Goal: Task Accomplishment & Management: Use online tool/utility

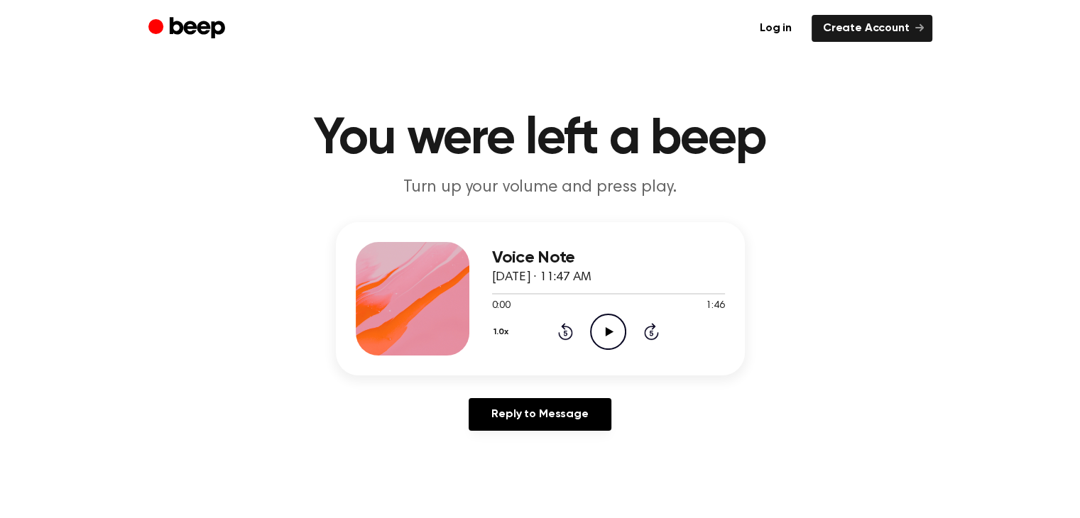
click at [591, 331] on circle at bounding box center [608, 331] width 35 height 35
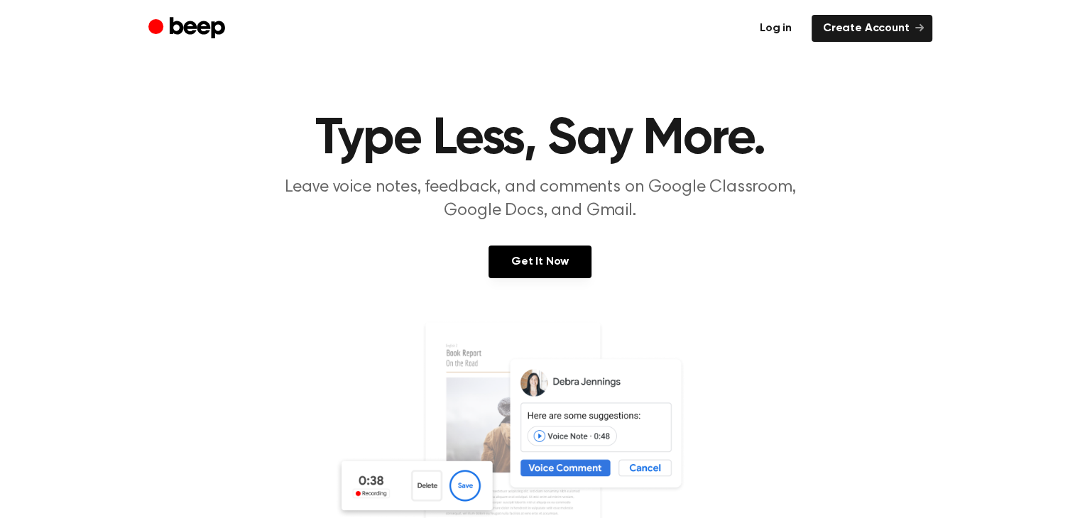
click at [781, 32] on link "Log in" at bounding box center [775, 28] width 55 height 27
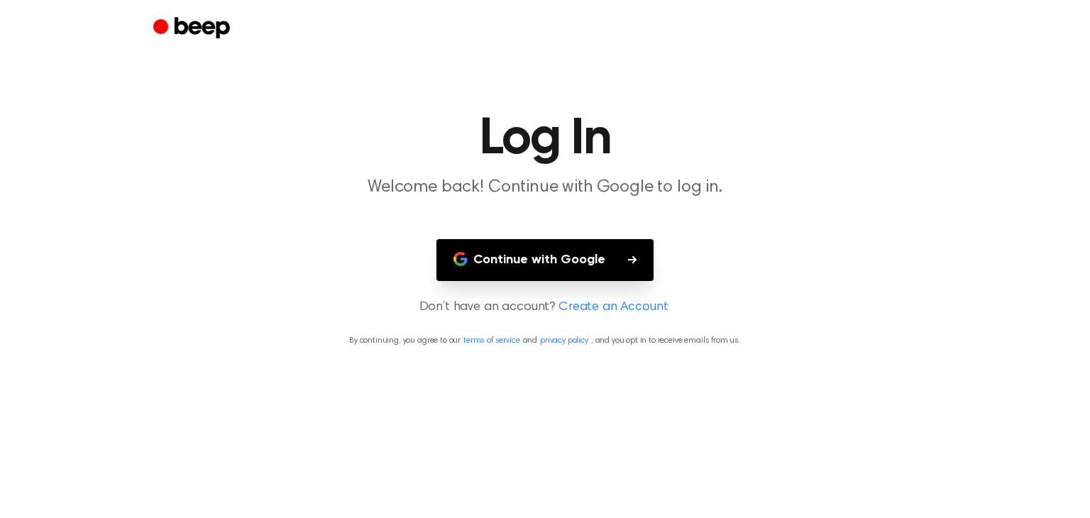
click at [613, 267] on button "Continue with Google" at bounding box center [545, 260] width 217 height 42
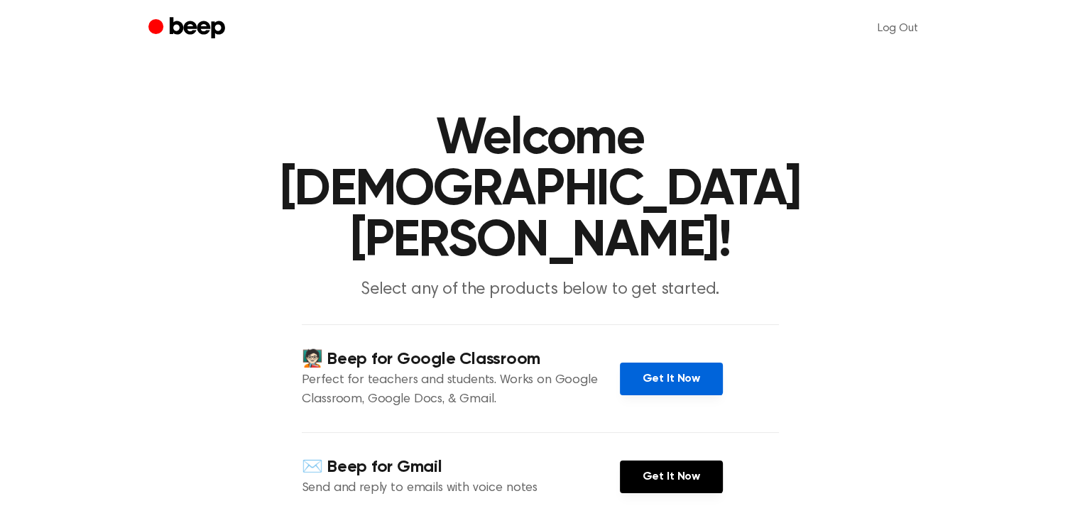
click at [642, 363] on link "Get It Now" at bounding box center [671, 379] width 103 height 33
